Goal: Navigation & Orientation: Find specific page/section

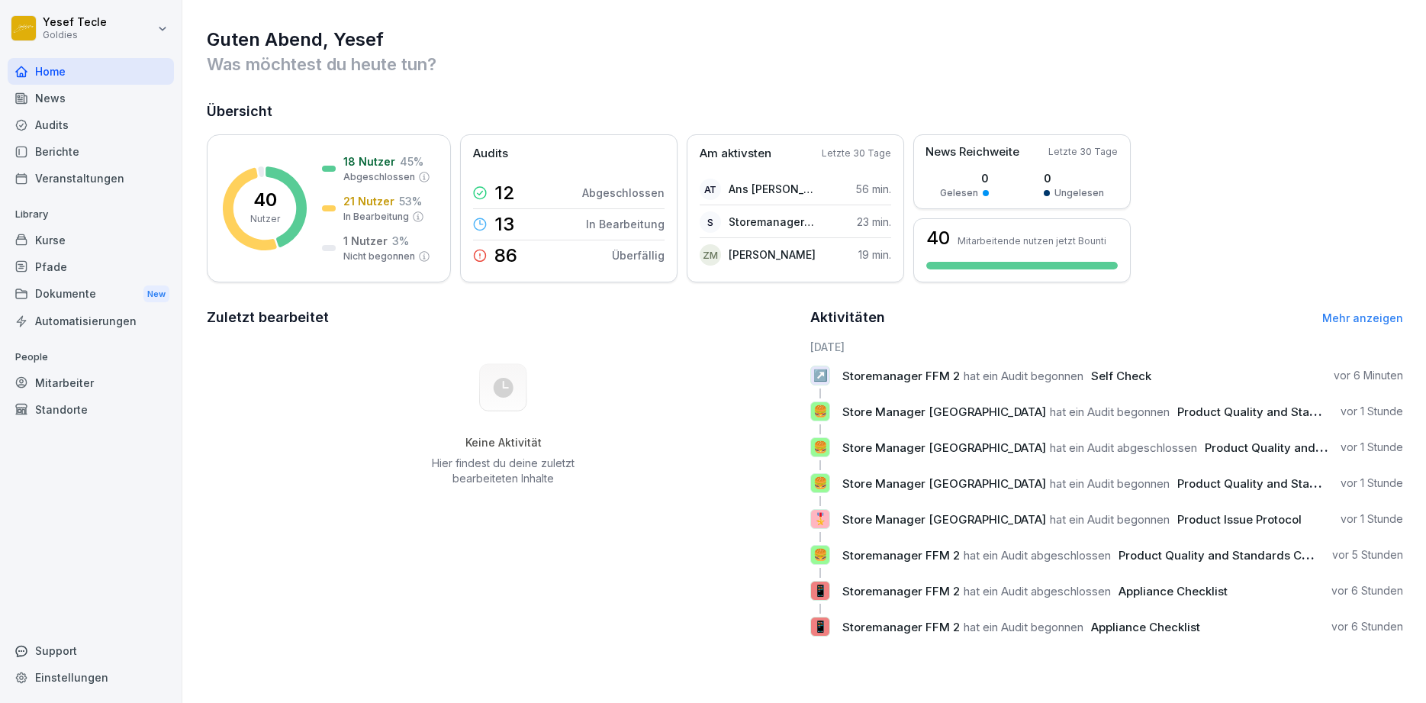
click at [82, 146] on div "Berichte" at bounding box center [91, 151] width 166 height 27
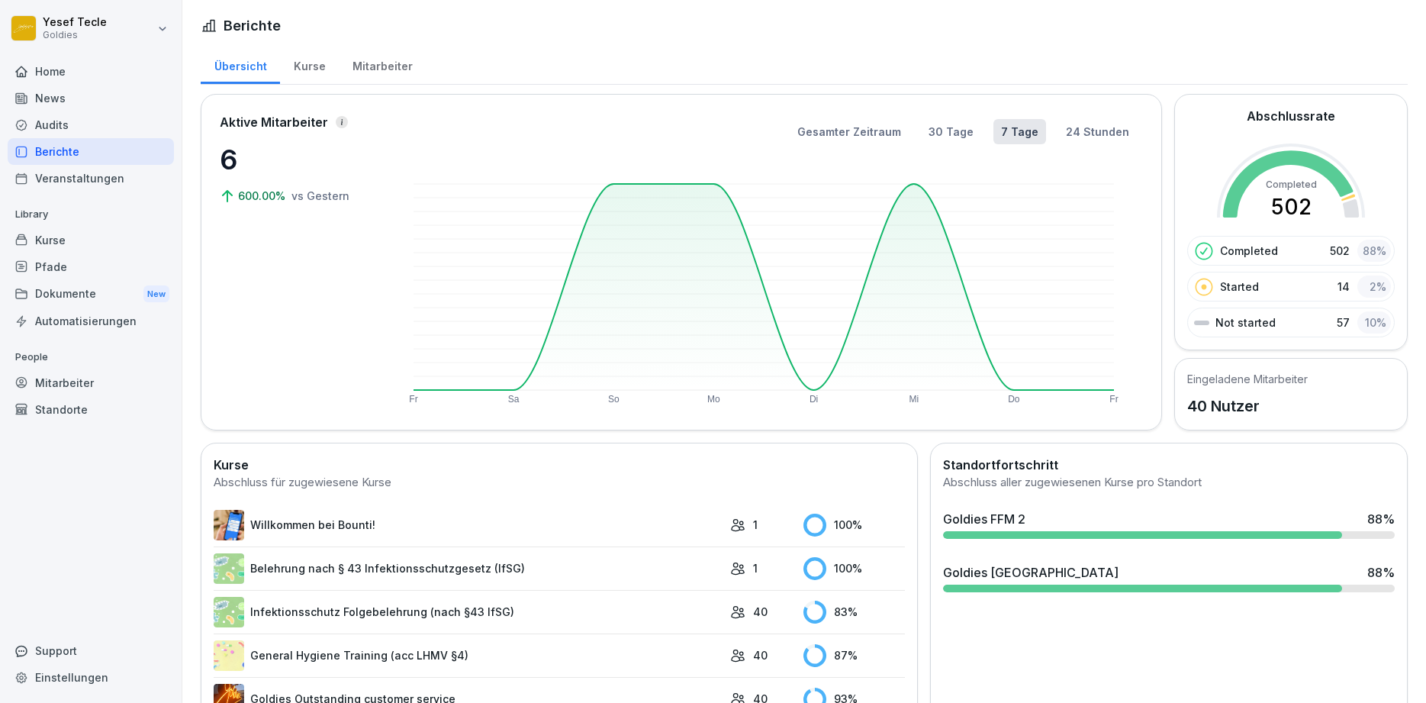
click at [306, 68] on div "Kurse" at bounding box center [309, 64] width 59 height 39
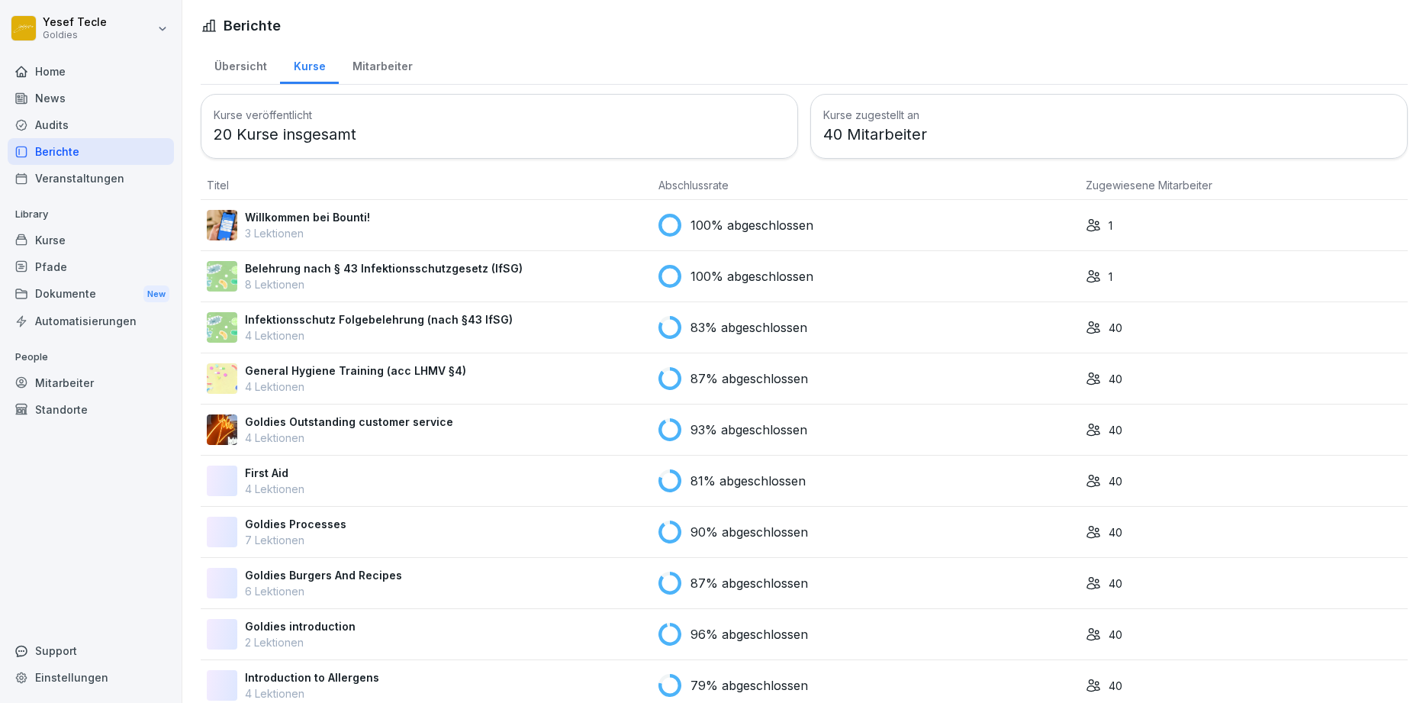
click at [388, 60] on div "Mitarbeiter" at bounding box center [382, 64] width 87 height 39
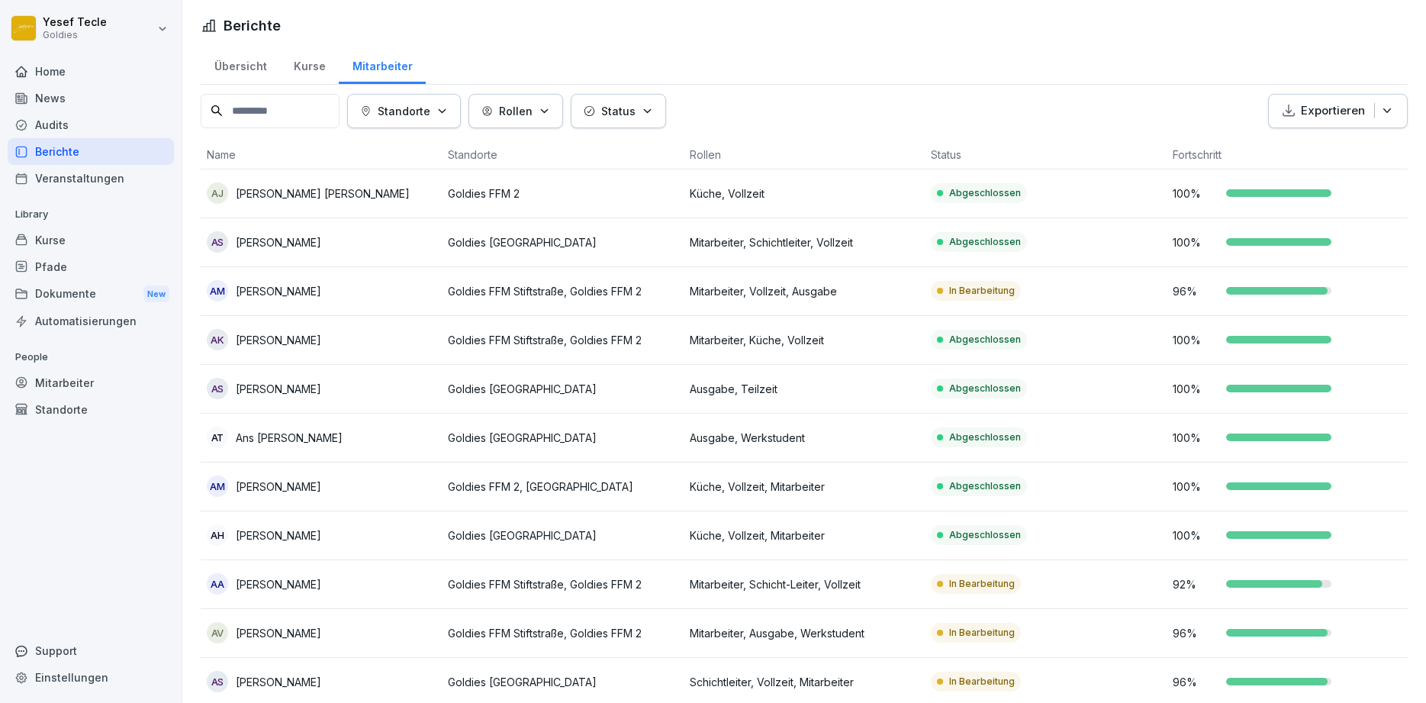
click at [283, 56] on div "Kurse" at bounding box center [309, 64] width 59 height 39
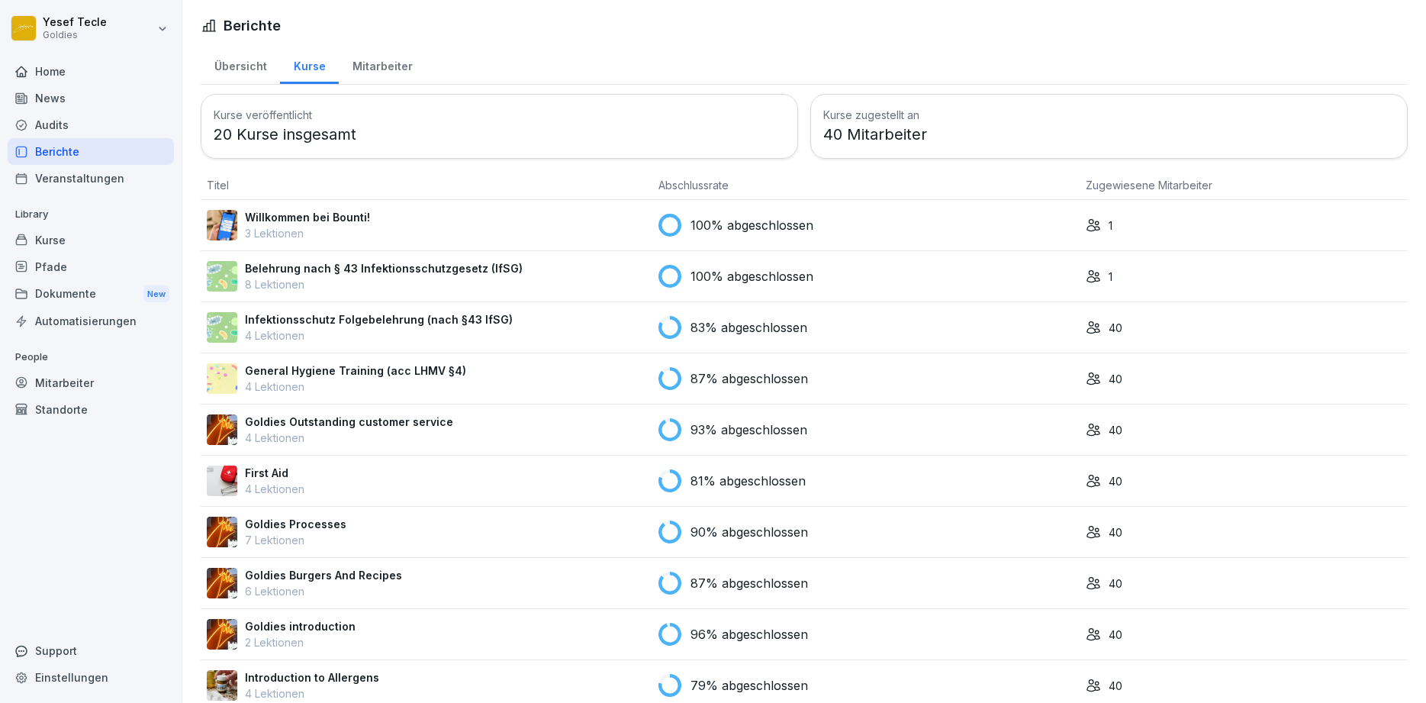
scroll to position [20, 0]
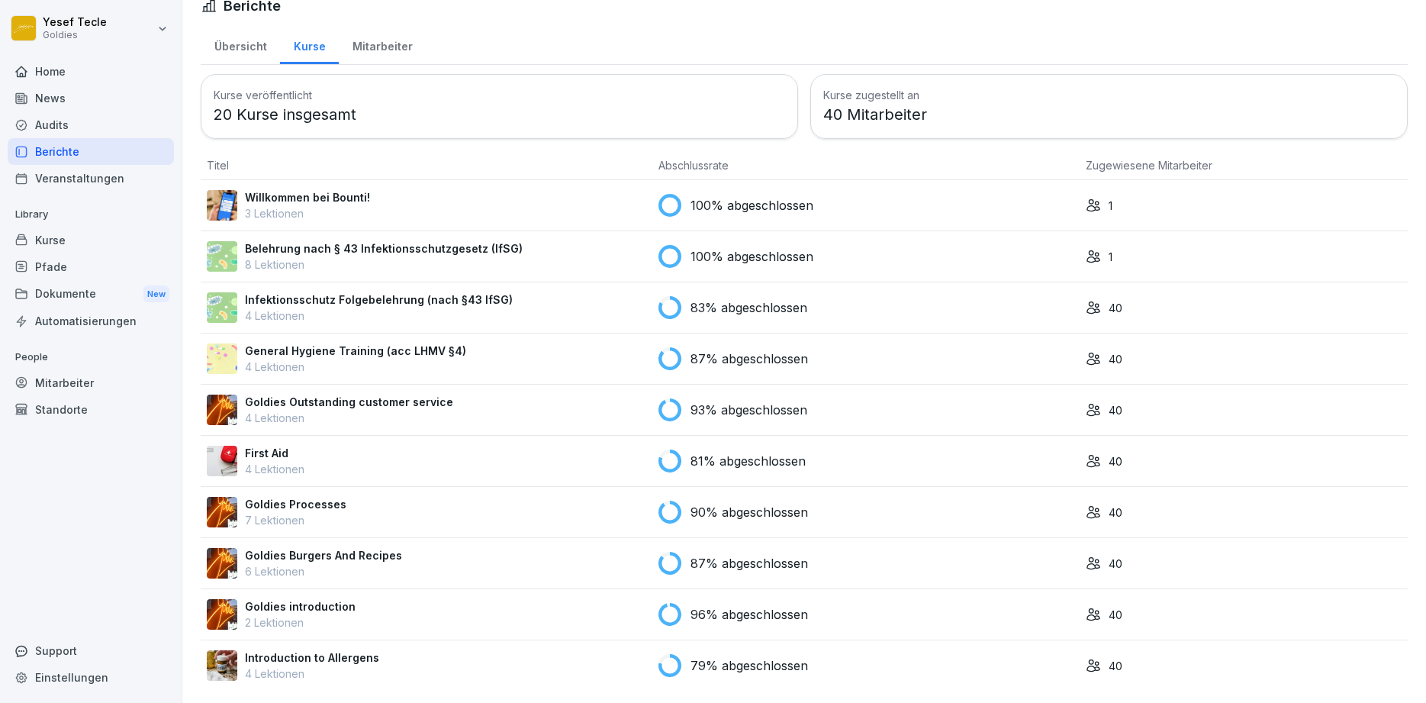
click at [246, 47] on div "Übersicht" at bounding box center [240, 44] width 79 height 39
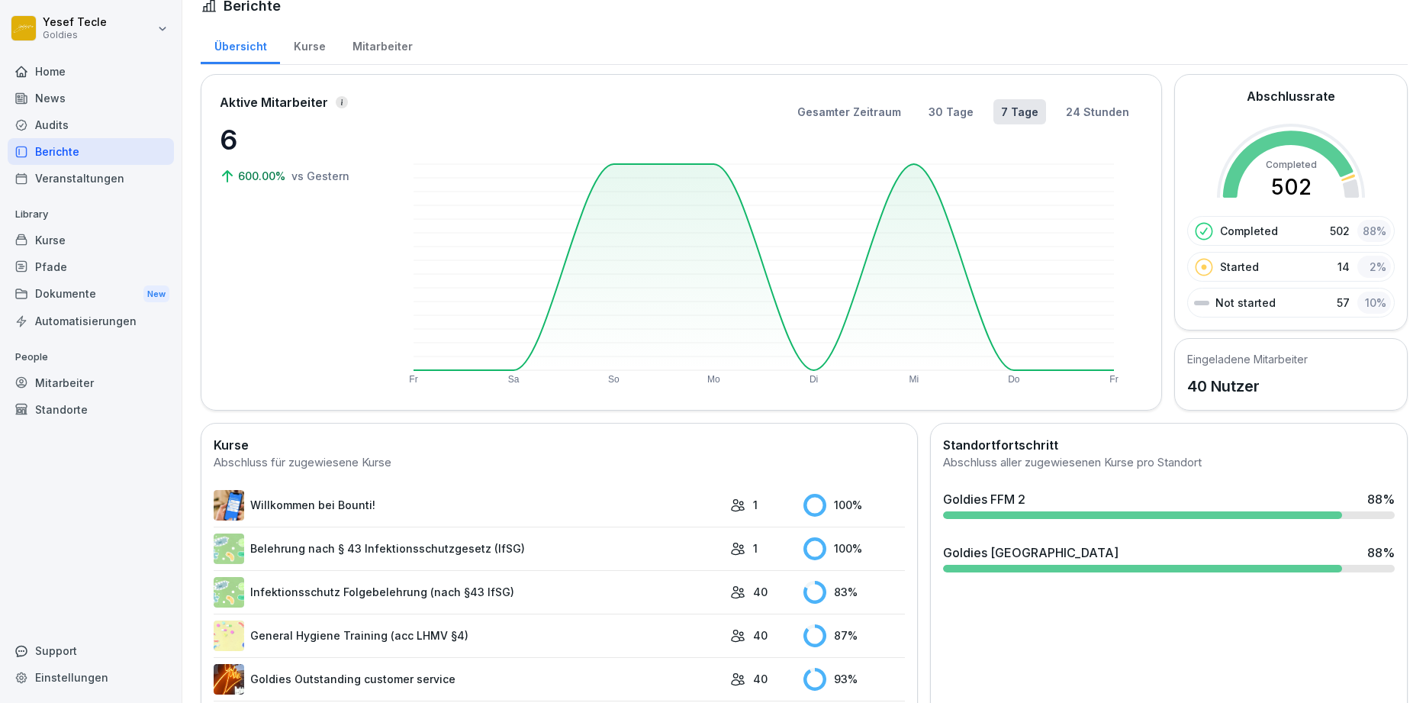
scroll to position [261, 0]
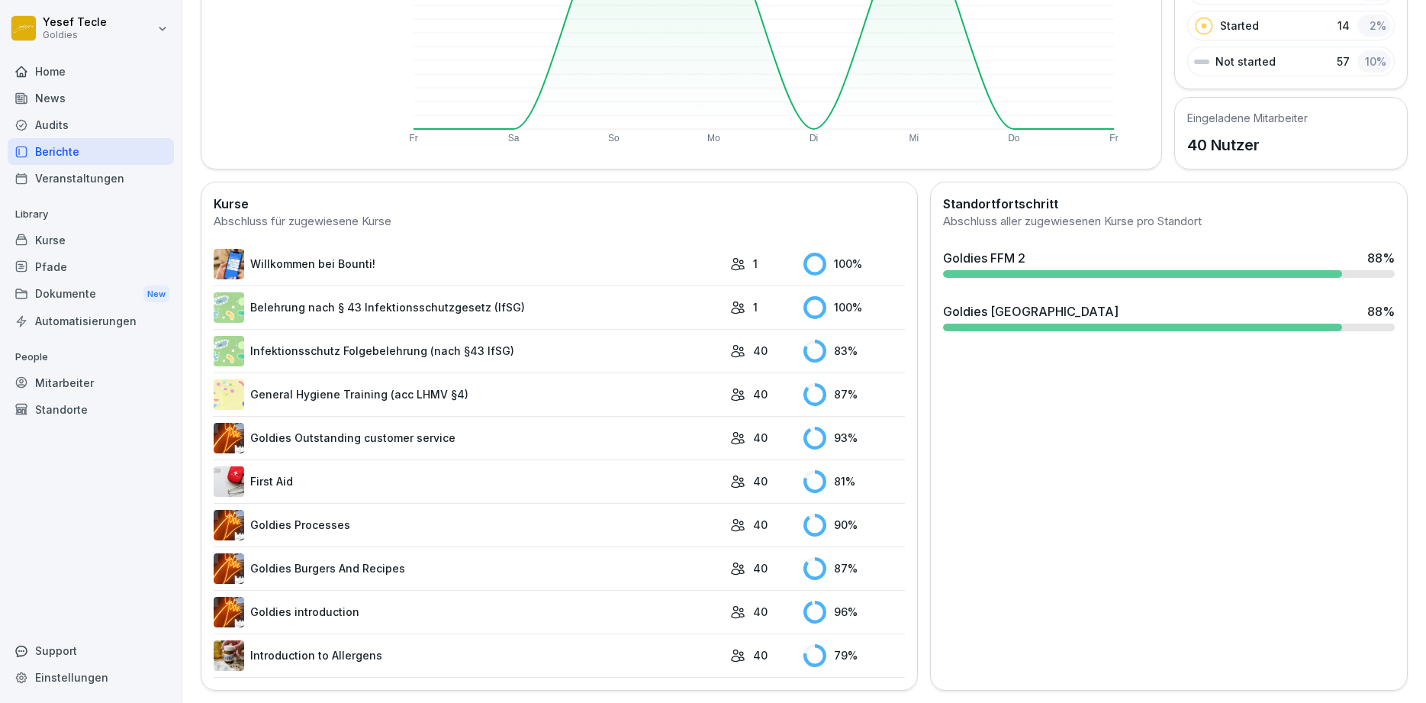
click at [85, 75] on div "Home" at bounding box center [91, 71] width 166 height 27
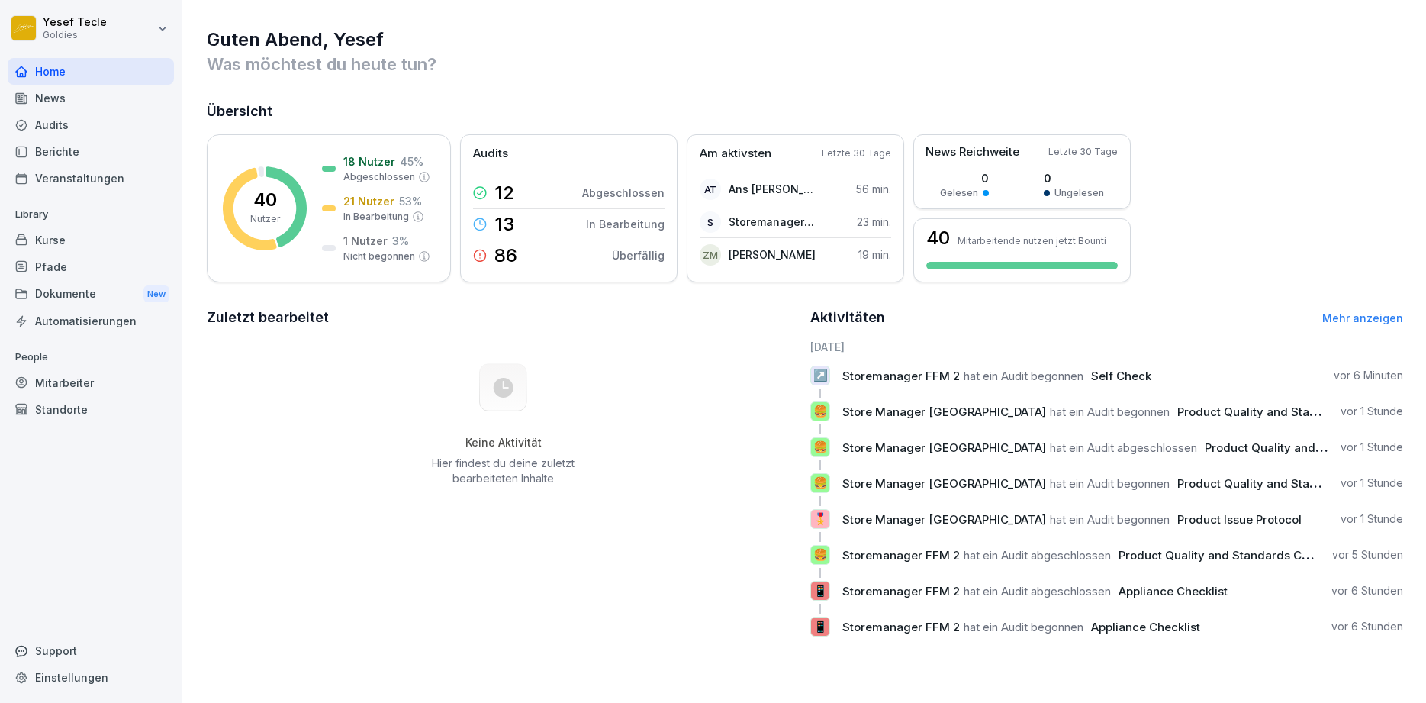
click at [51, 124] on div "Audits" at bounding box center [91, 124] width 166 height 27
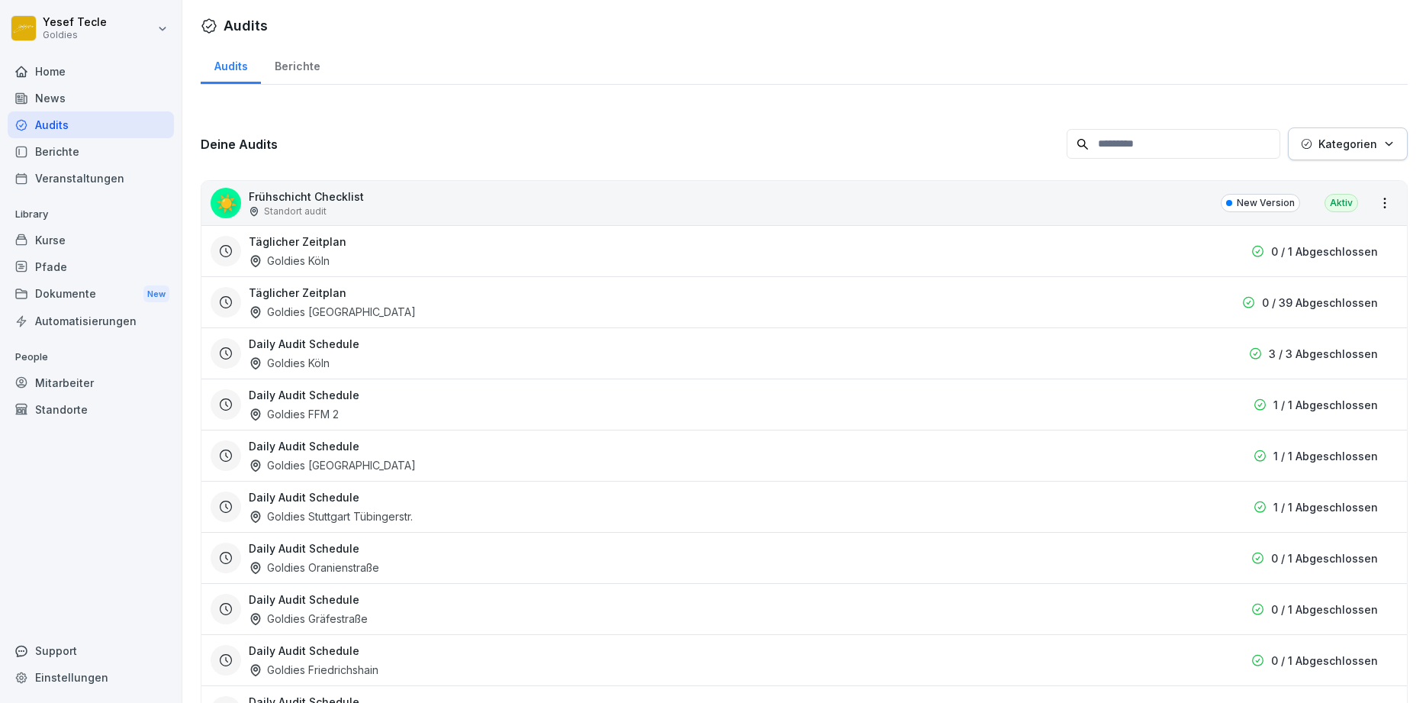
click at [1294, 254] on p "0 / 1 Abgeschlossen" at bounding box center [1324, 251] width 107 height 16
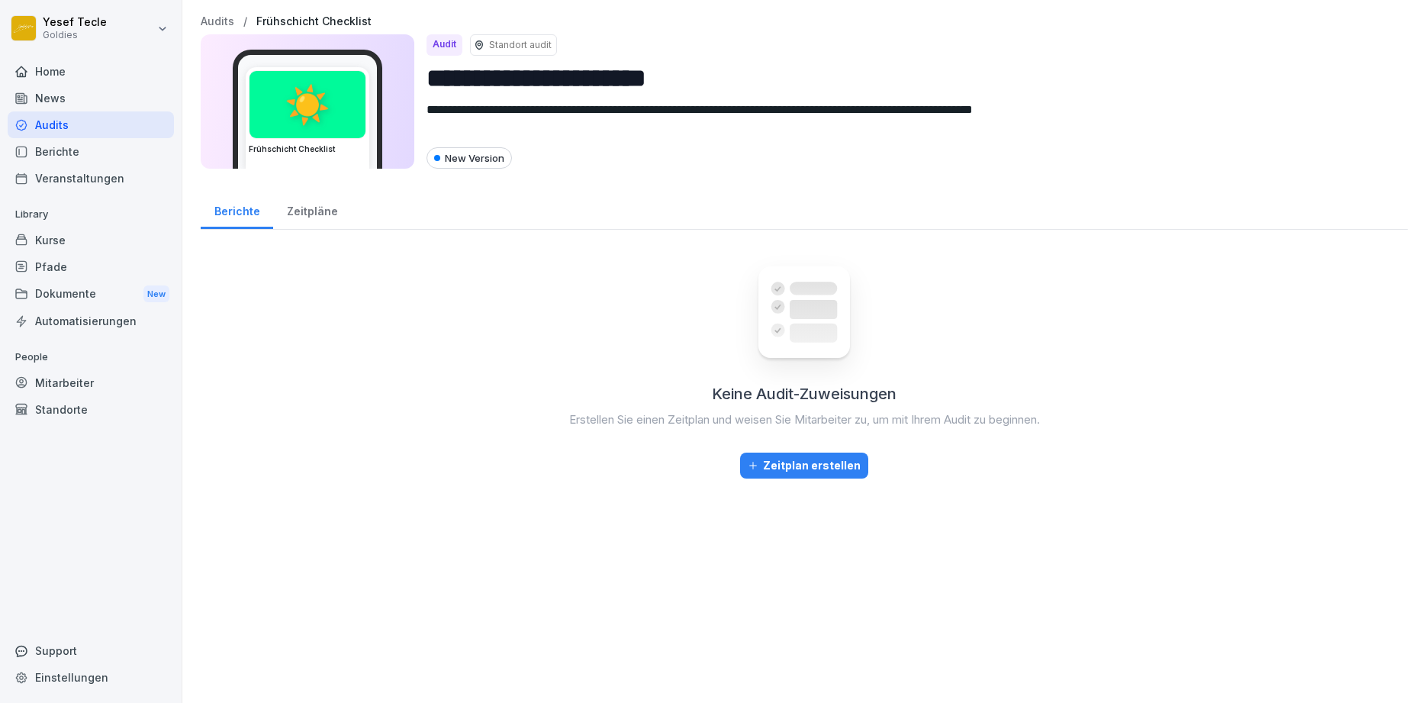
click at [54, 144] on div "Berichte" at bounding box center [91, 151] width 166 height 27
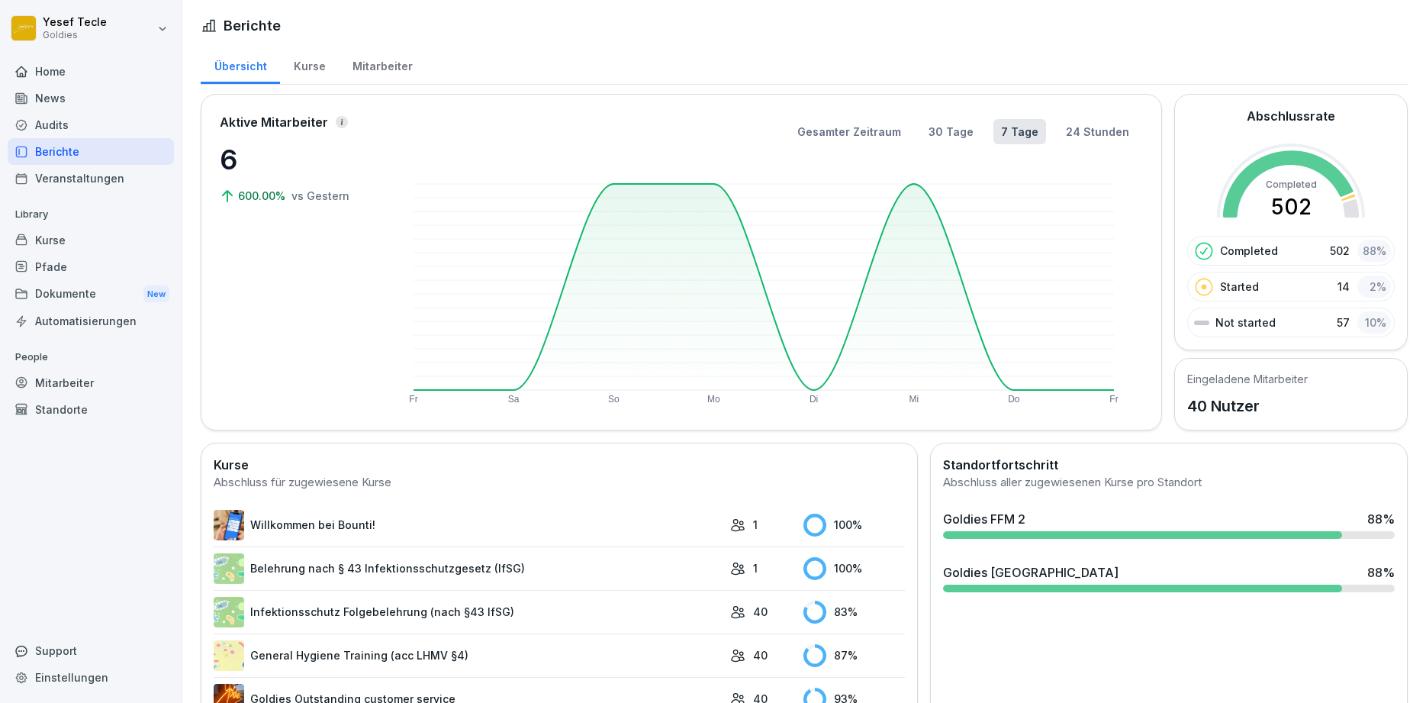
click at [298, 60] on div "Kurse" at bounding box center [309, 64] width 59 height 39
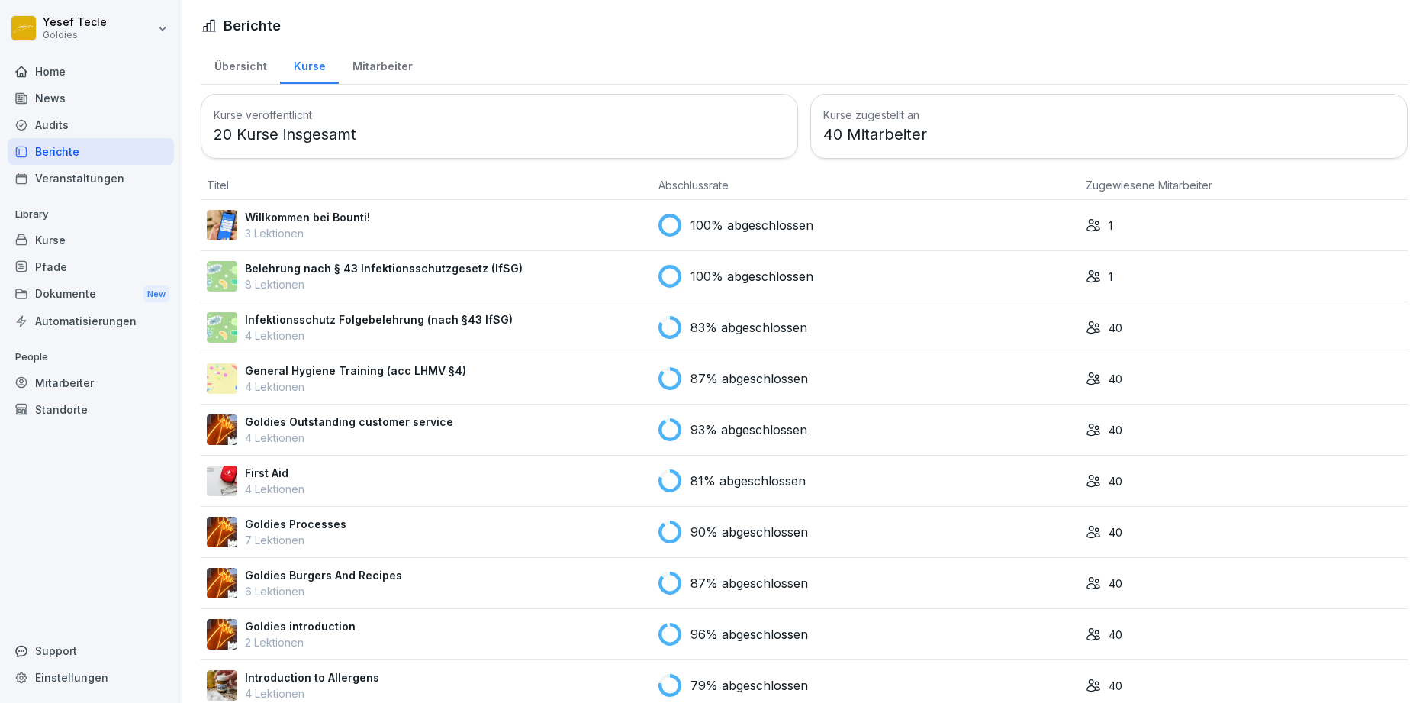
click at [368, 67] on div "Mitarbeiter" at bounding box center [382, 64] width 87 height 39
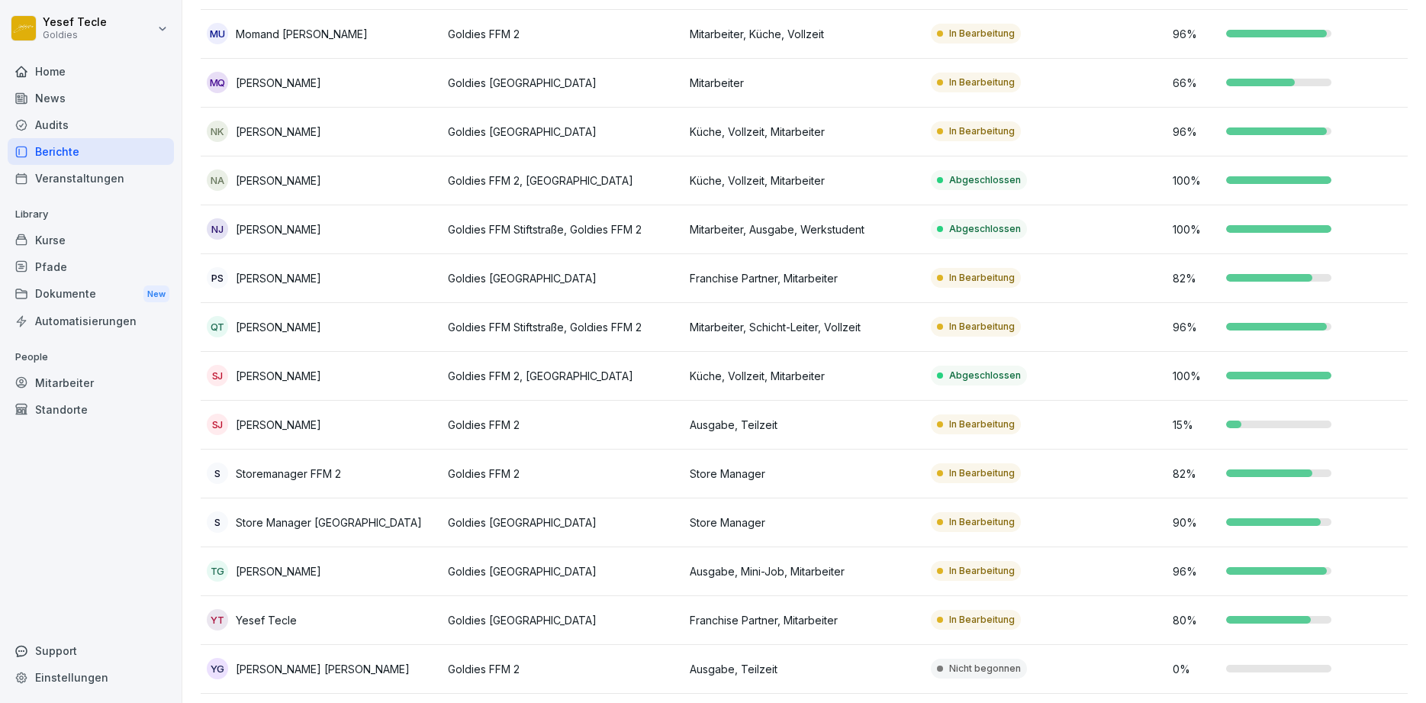
scroll to position [1343, 0]
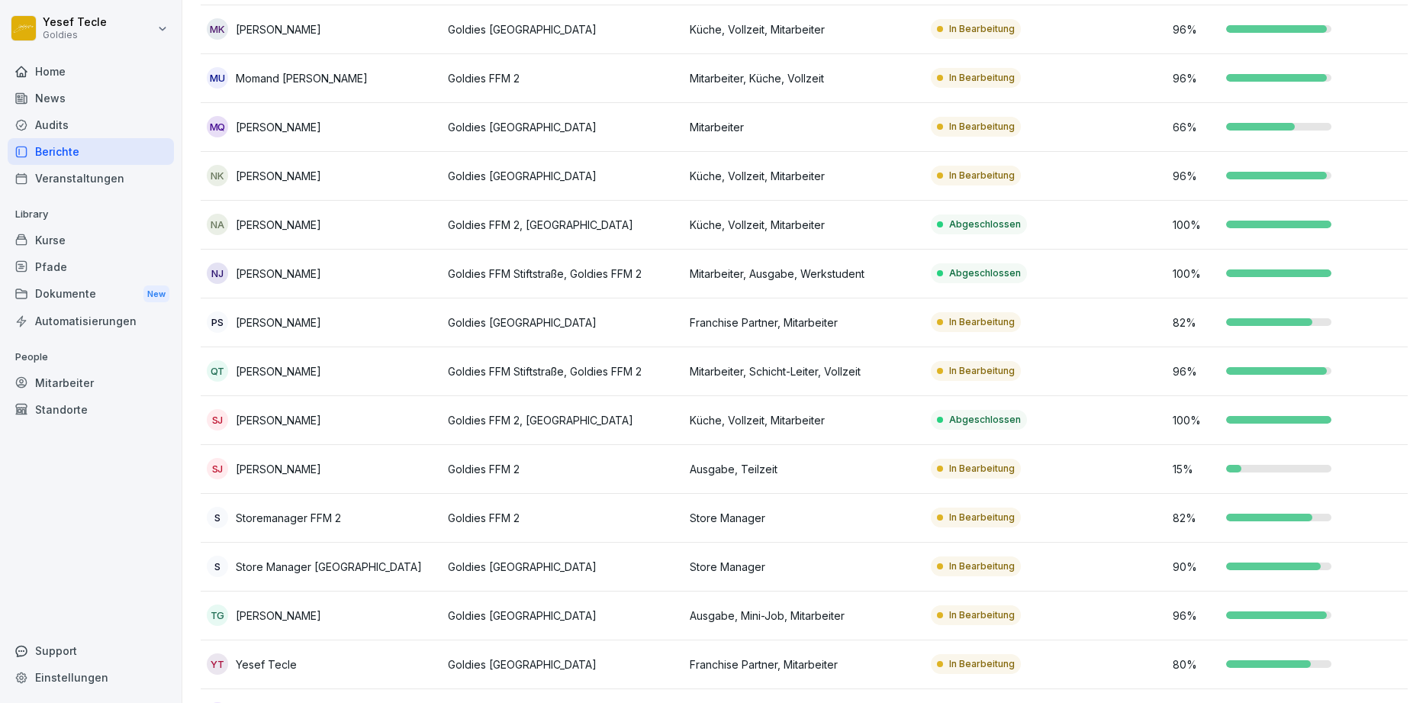
click at [304, 461] on p "[PERSON_NAME]" at bounding box center [278, 469] width 85 height 16
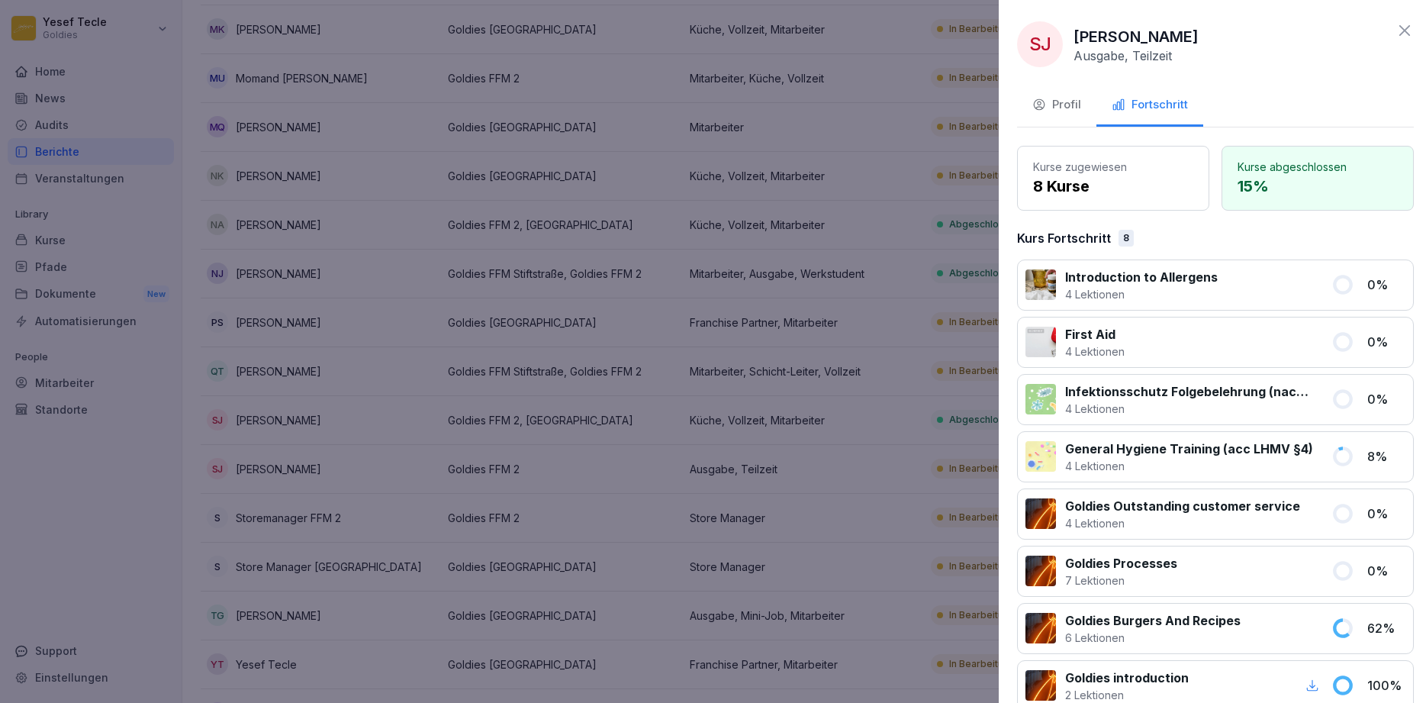
click at [304, 459] on div at bounding box center [713, 351] width 1426 height 703
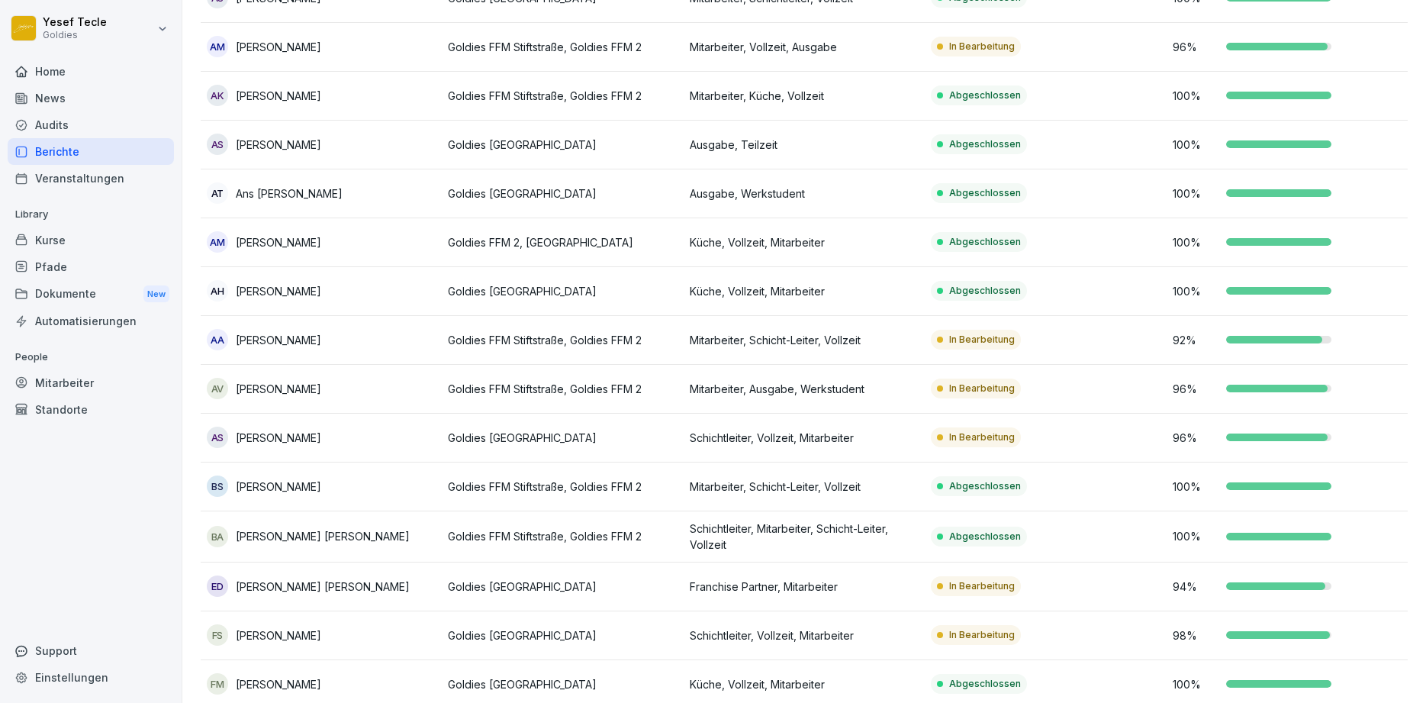
scroll to position [0, 0]
